Goal: Task Accomplishment & Management: Use online tool/utility

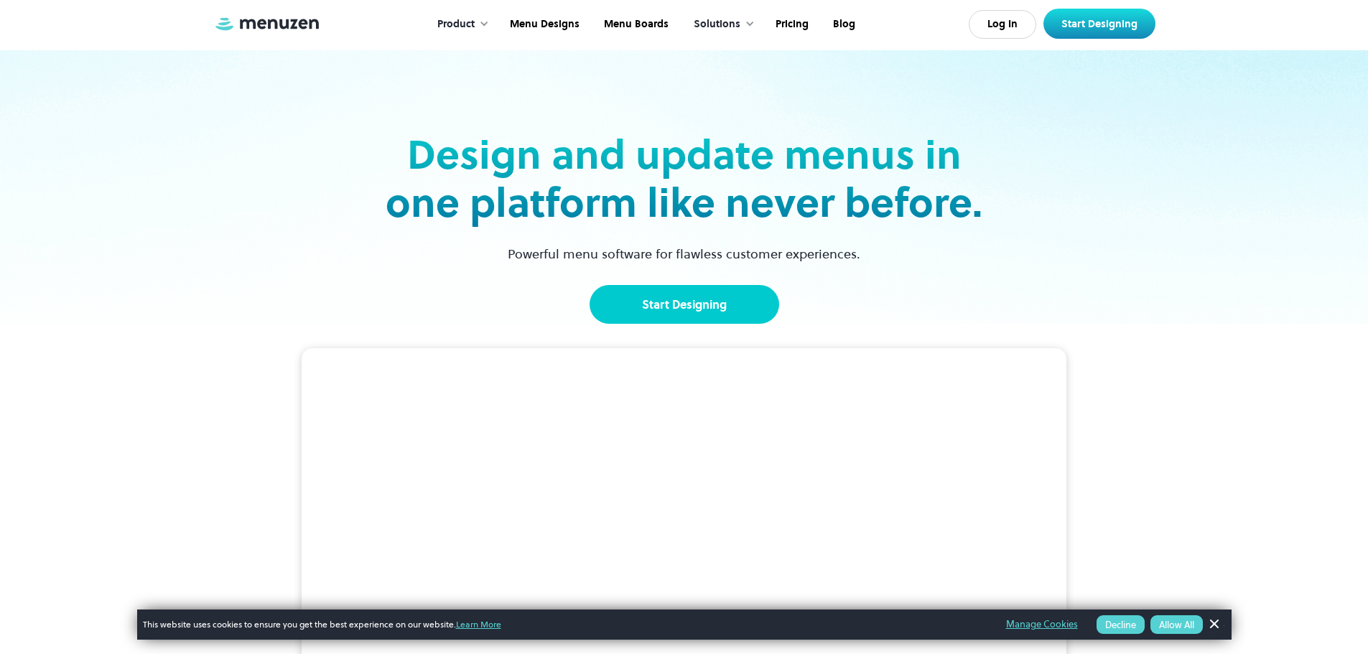
click at [631, 302] on link "Start Designing" at bounding box center [685, 304] width 190 height 39
click at [628, 20] on link "Menu Boards" at bounding box center [634, 24] width 89 height 45
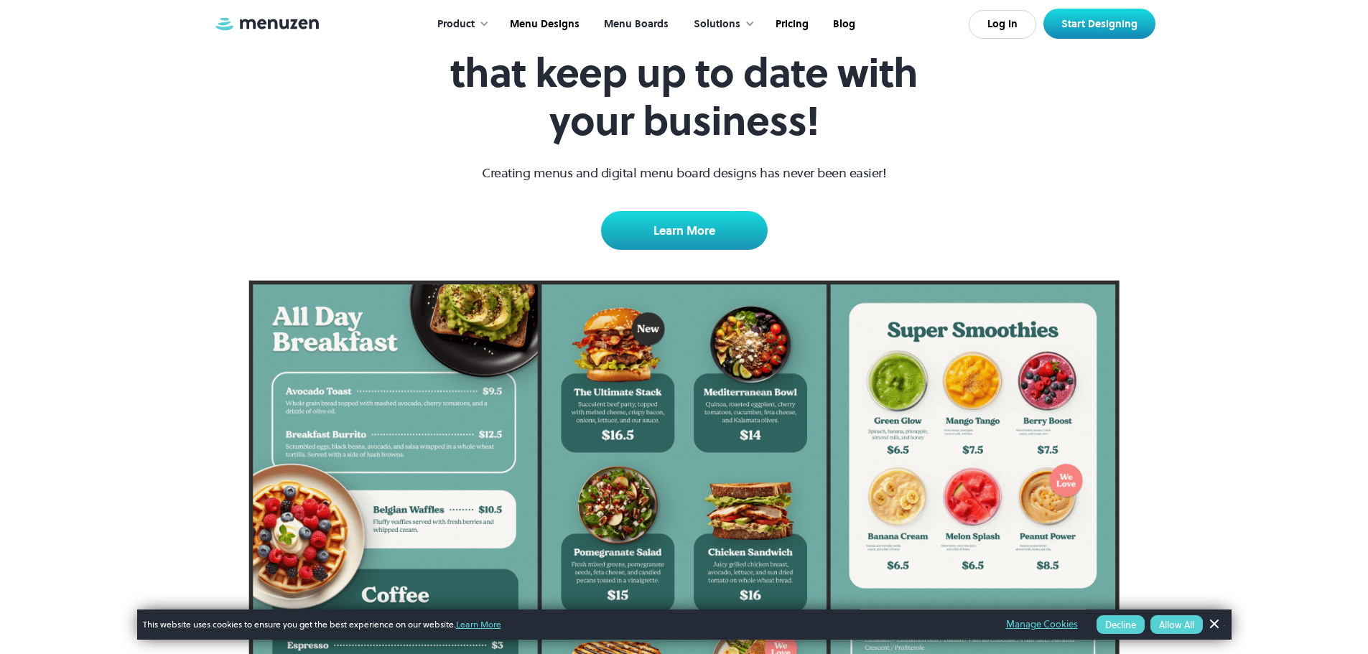
scroll to position [503, 0]
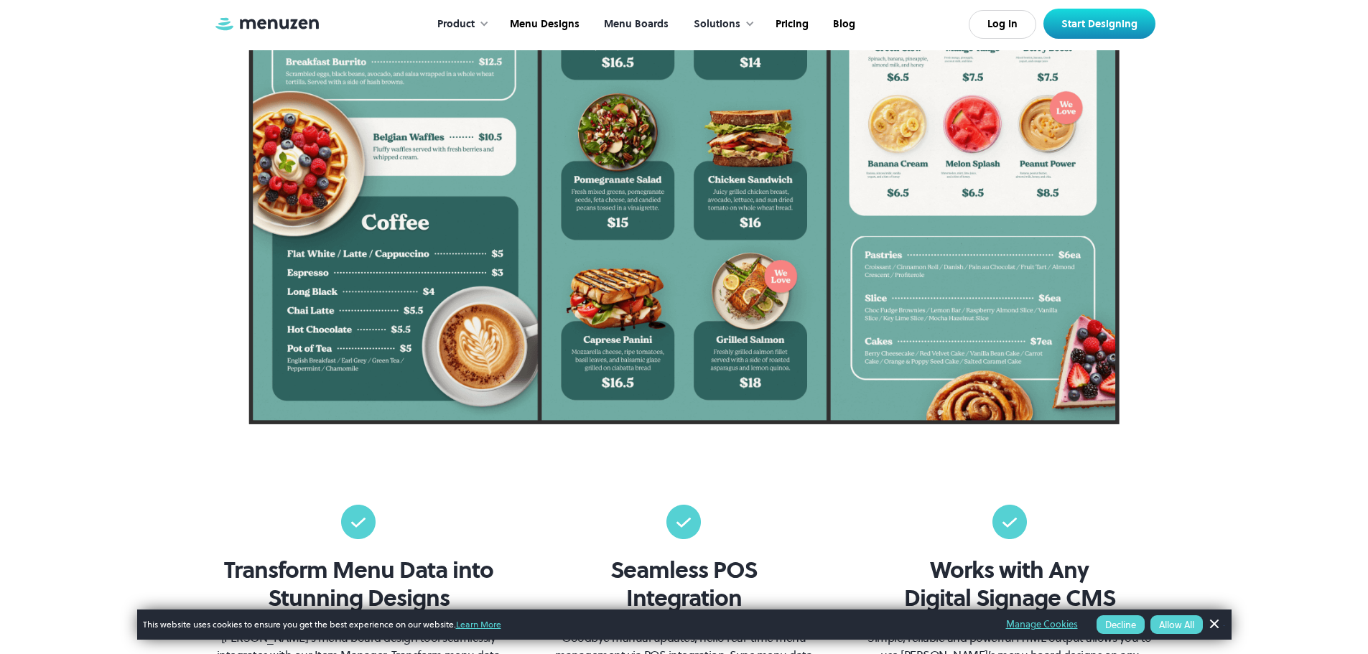
click at [1221, 620] on link "Dismiss Banner" at bounding box center [1214, 625] width 22 height 22
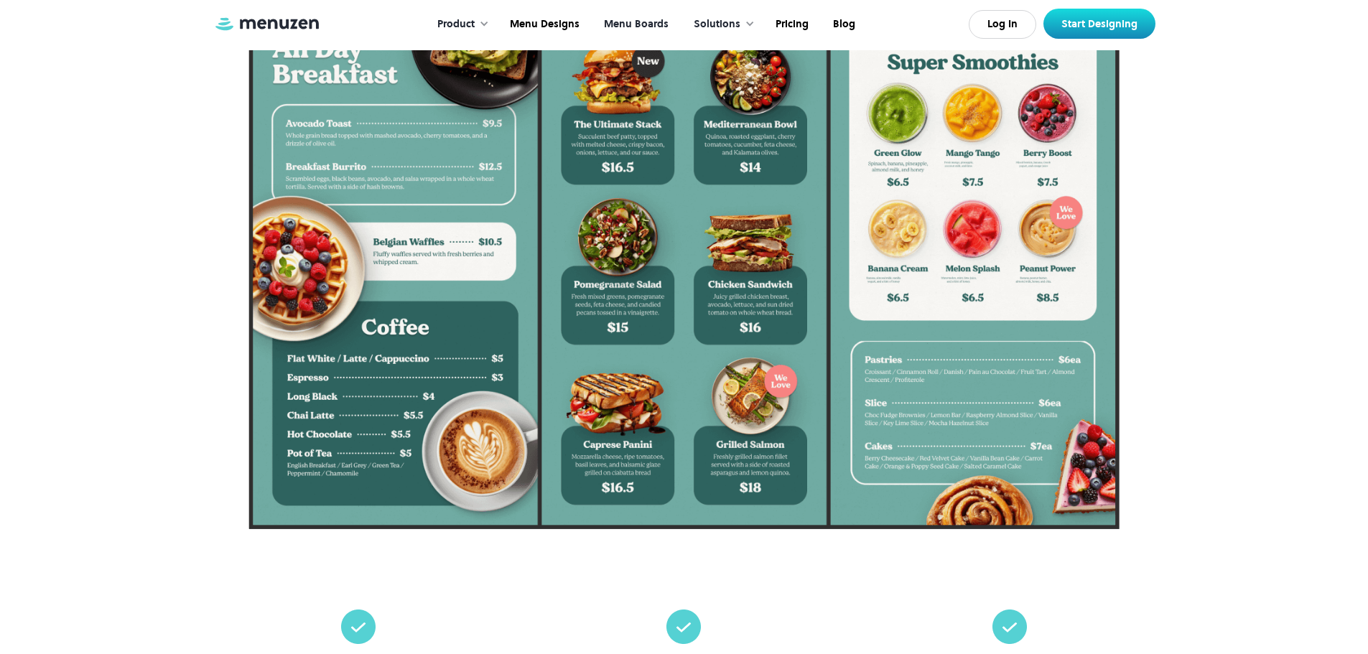
scroll to position [72, 0]
